Goal: Task Accomplishment & Management: Manage account settings

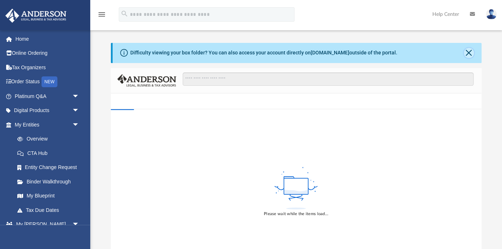
click at [470, 52] on button "Close" at bounding box center [468, 53] width 10 height 10
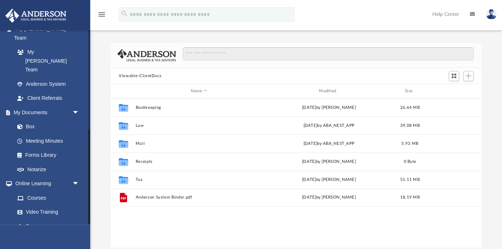
scroll to position [207, 0]
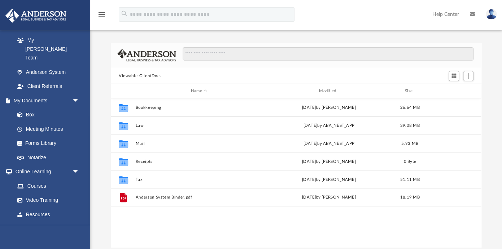
click at [491, 16] on img at bounding box center [490, 14] width 11 height 10
click at [258, 31] on div "Difficulty viewing your box folder? You can also access your account directly o…" at bounding box center [296, 138] width 412 height 220
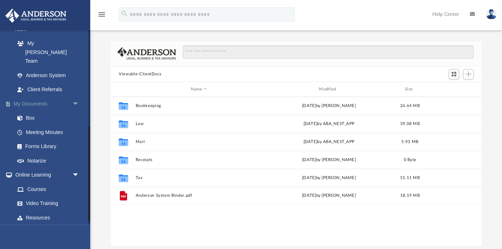
scroll to position [205, 0]
click at [78, 168] on span "arrow_drop_down" at bounding box center [79, 175] width 14 height 15
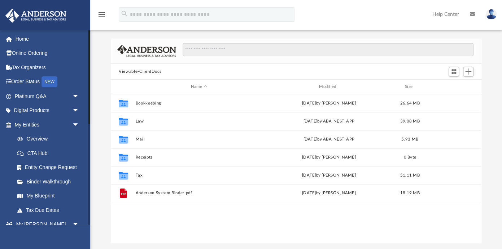
scroll to position [0, 0]
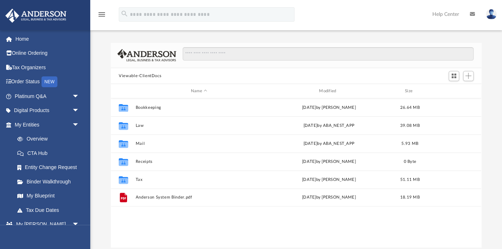
click at [491, 13] on img at bounding box center [490, 14] width 11 height 10
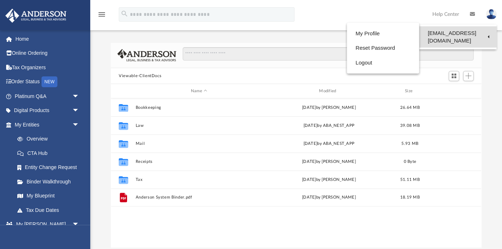
scroll to position [0, 0]
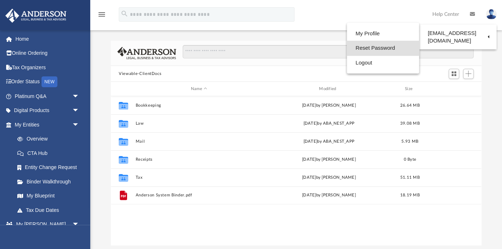
click at [375, 46] on link "Reset Password" at bounding box center [383, 48] width 72 height 15
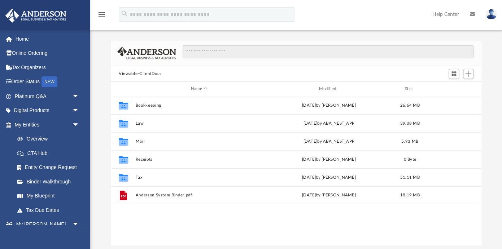
scroll to position [4, 0]
